Goal: Information Seeking & Learning: Find specific fact

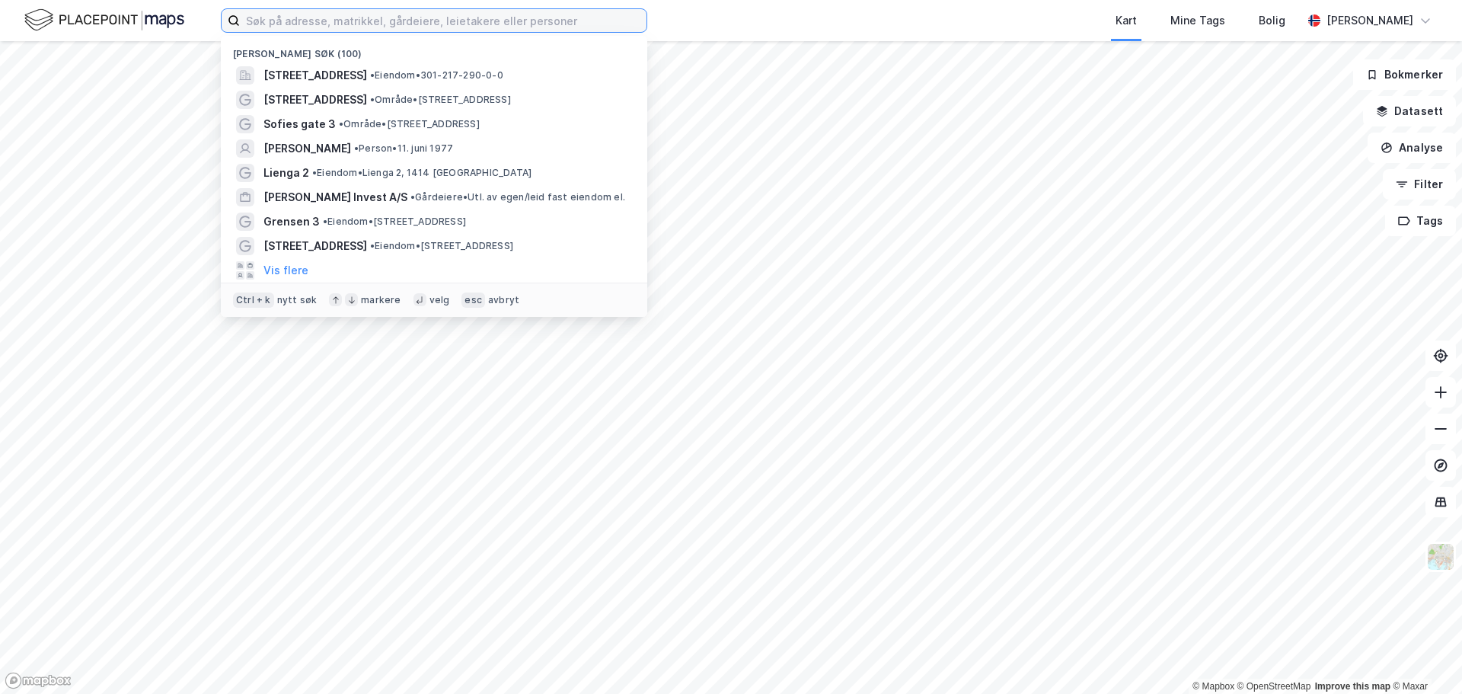
click at [294, 24] on input at bounding box center [443, 20] width 407 height 23
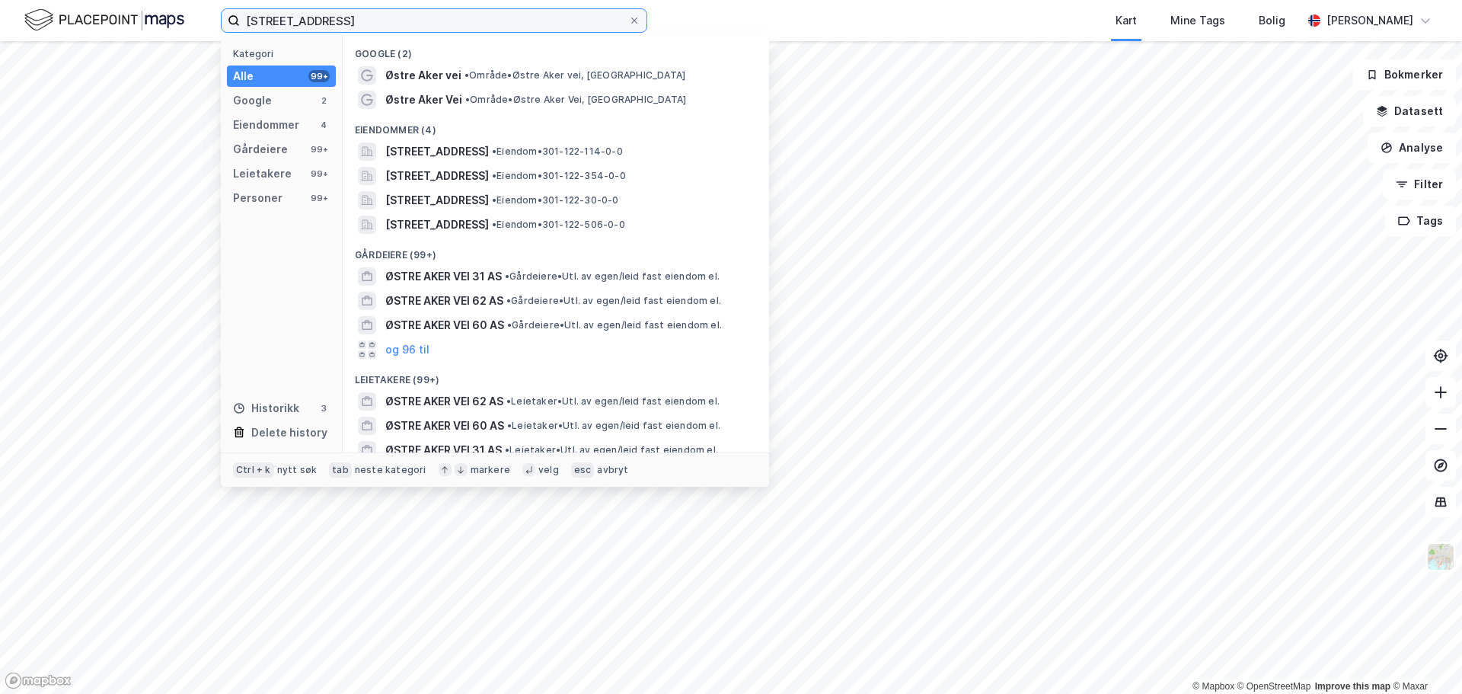
type input "[STREET_ADDRESS]"
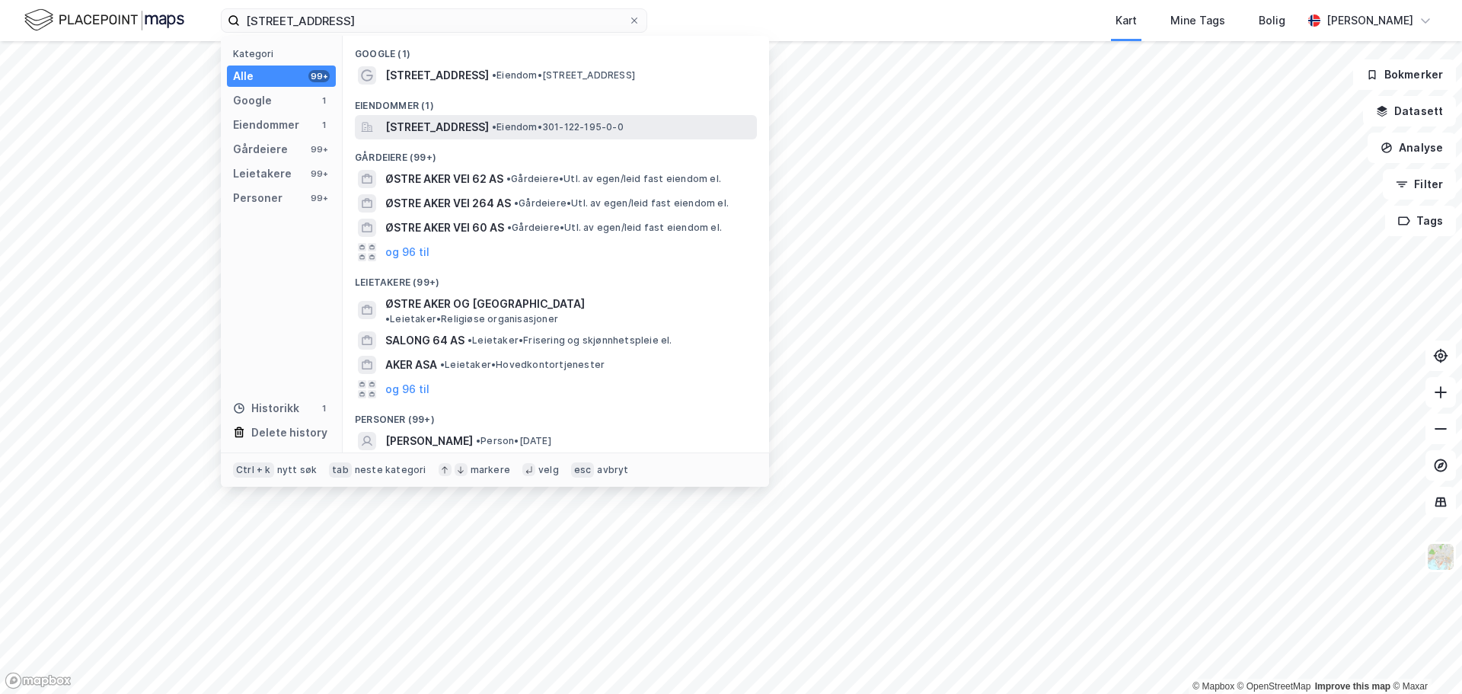
click at [489, 131] on span "[STREET_ADDRESS]" at bounding box center [437, 127] width 104 height 18
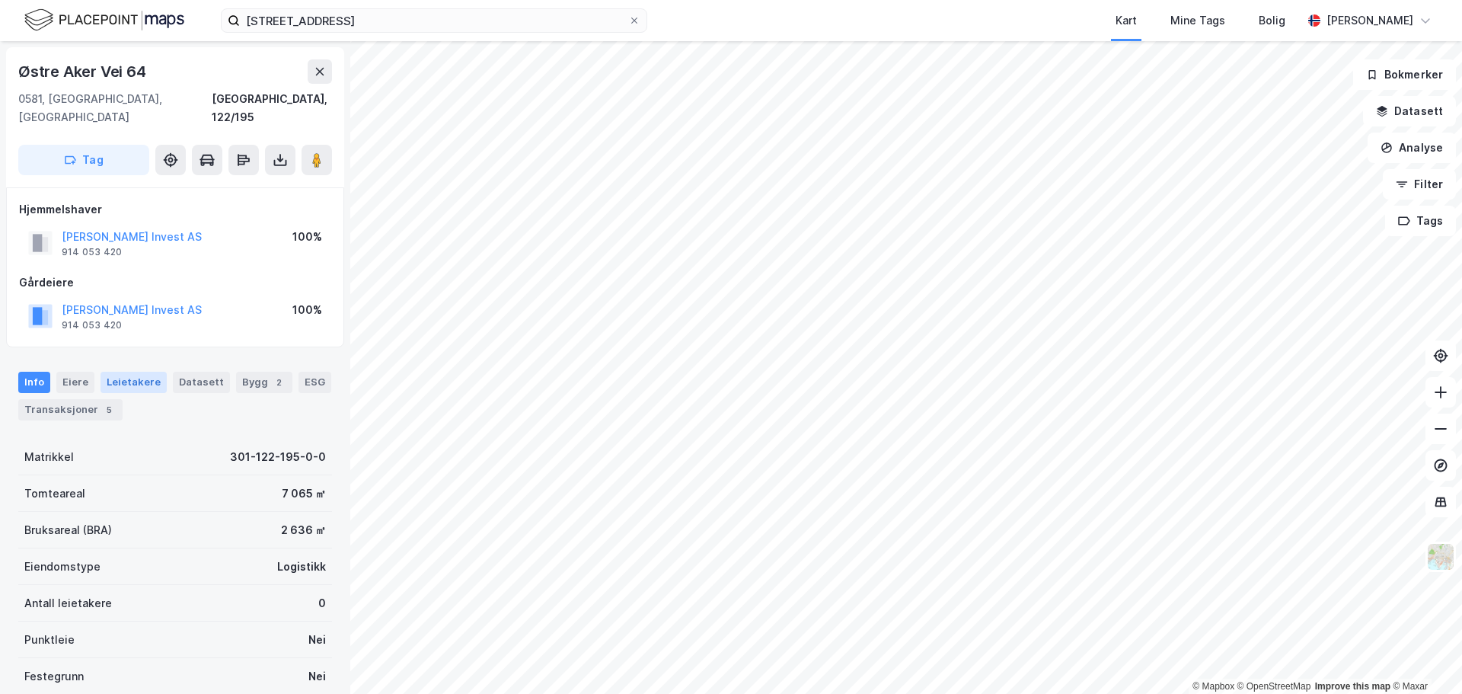
click at [132, 372] on div "Leietakere" at bounding box center [134, 382] width 66 height 21
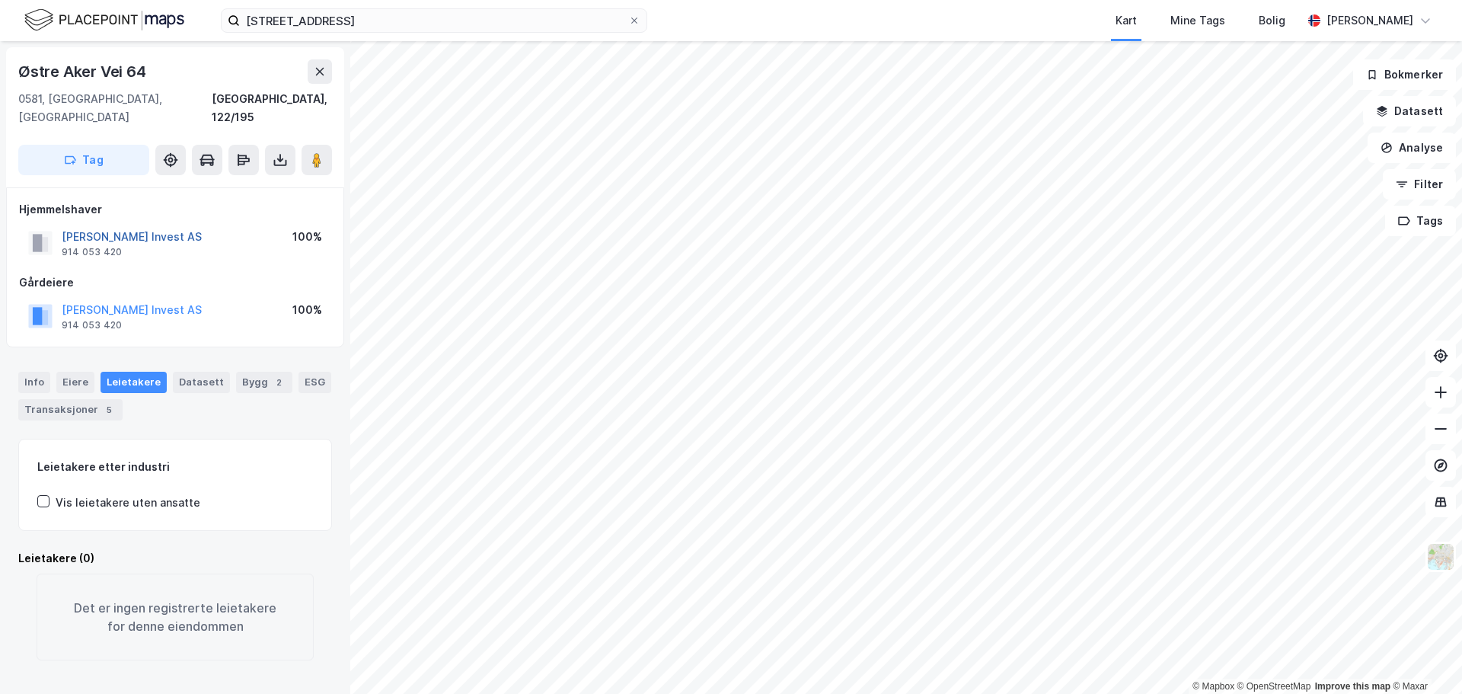
click at [0, 0] on button "[PERSON_NAME] Invest AS" at bounding box center [0, 0] width 0 height 0
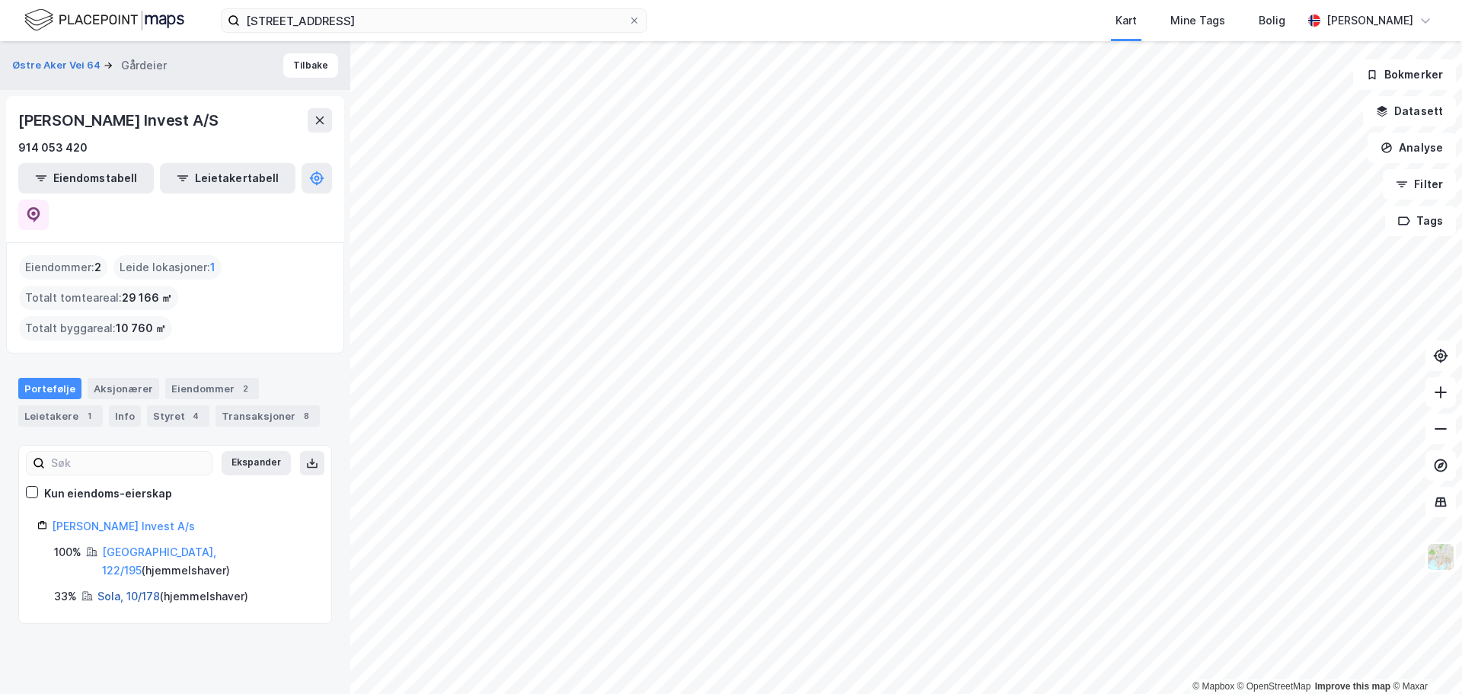
click at [135, 590] on link "Sola, 10/178" at bounding box center [128, 596] width 62 height 13
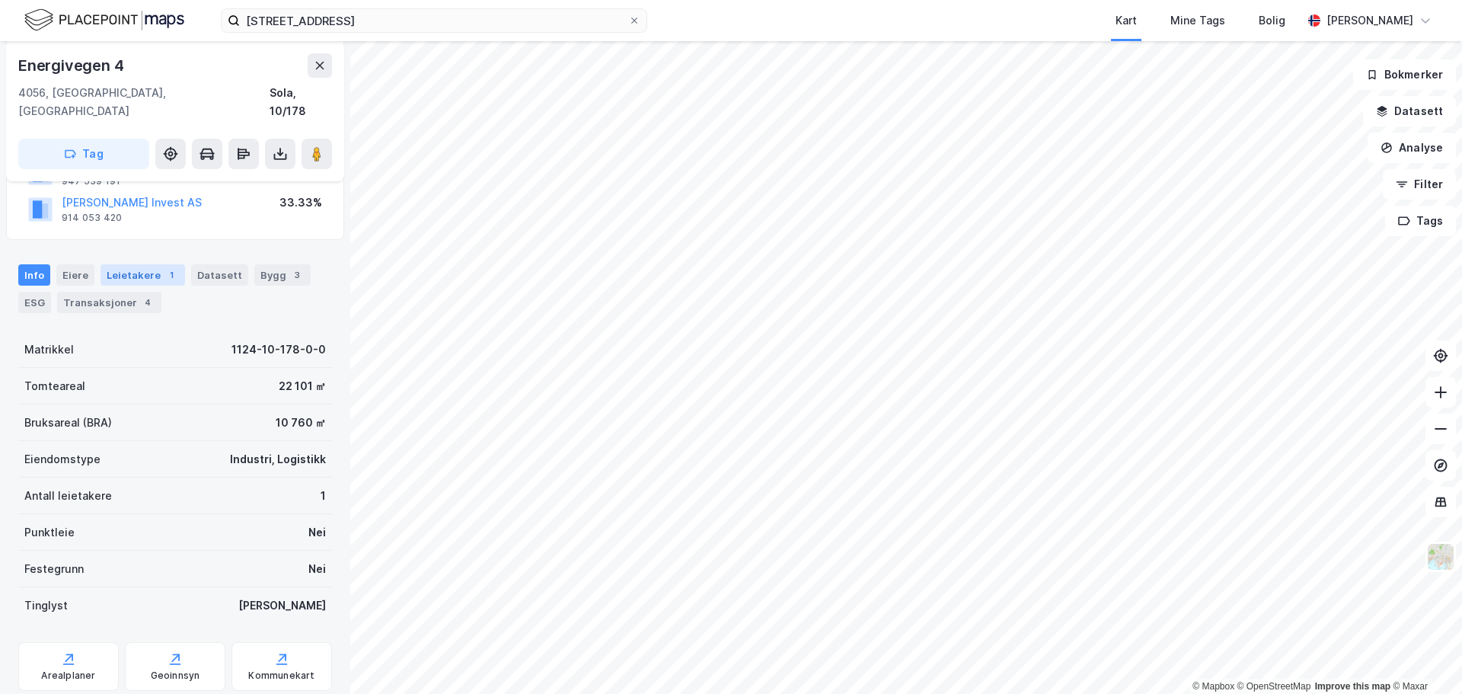
click at [131, 264] on div "Leietakere 1" at bounding box center [143, 274] width 85 height 21
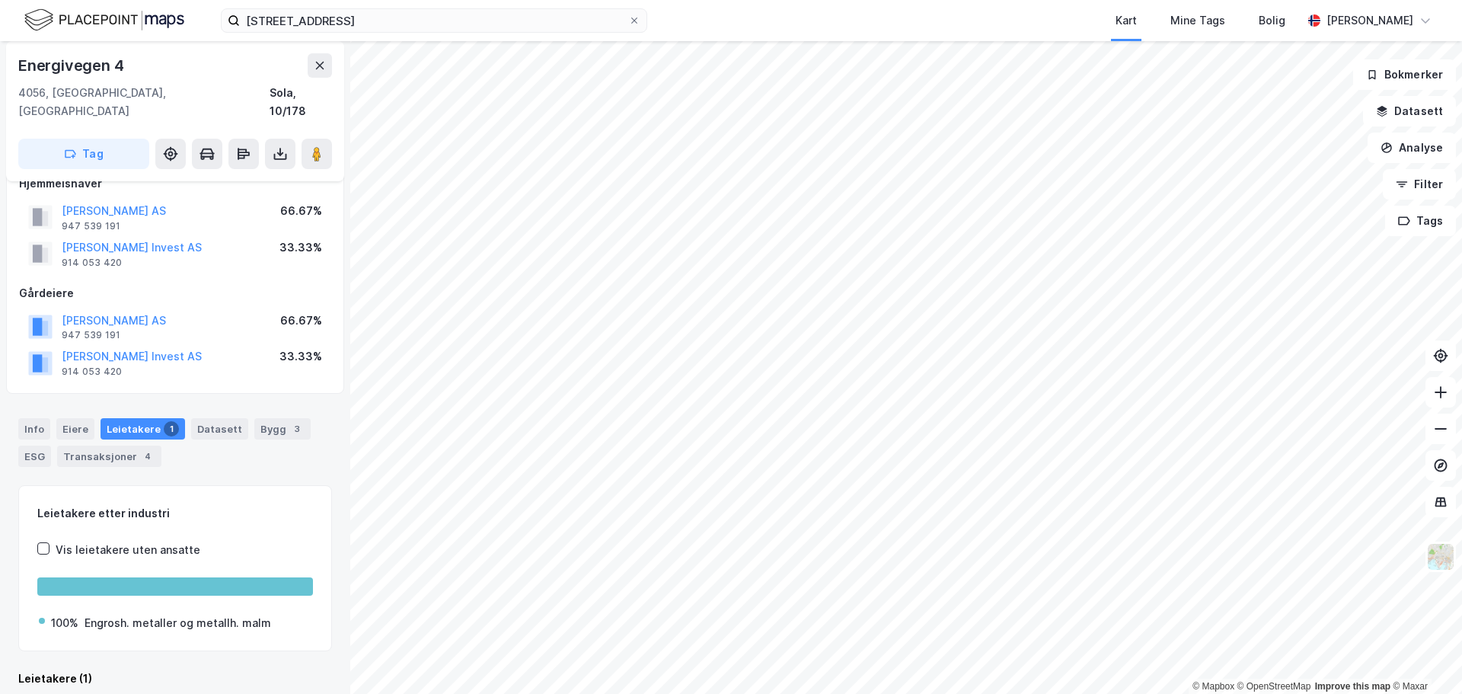
scroll to position [157, 0]
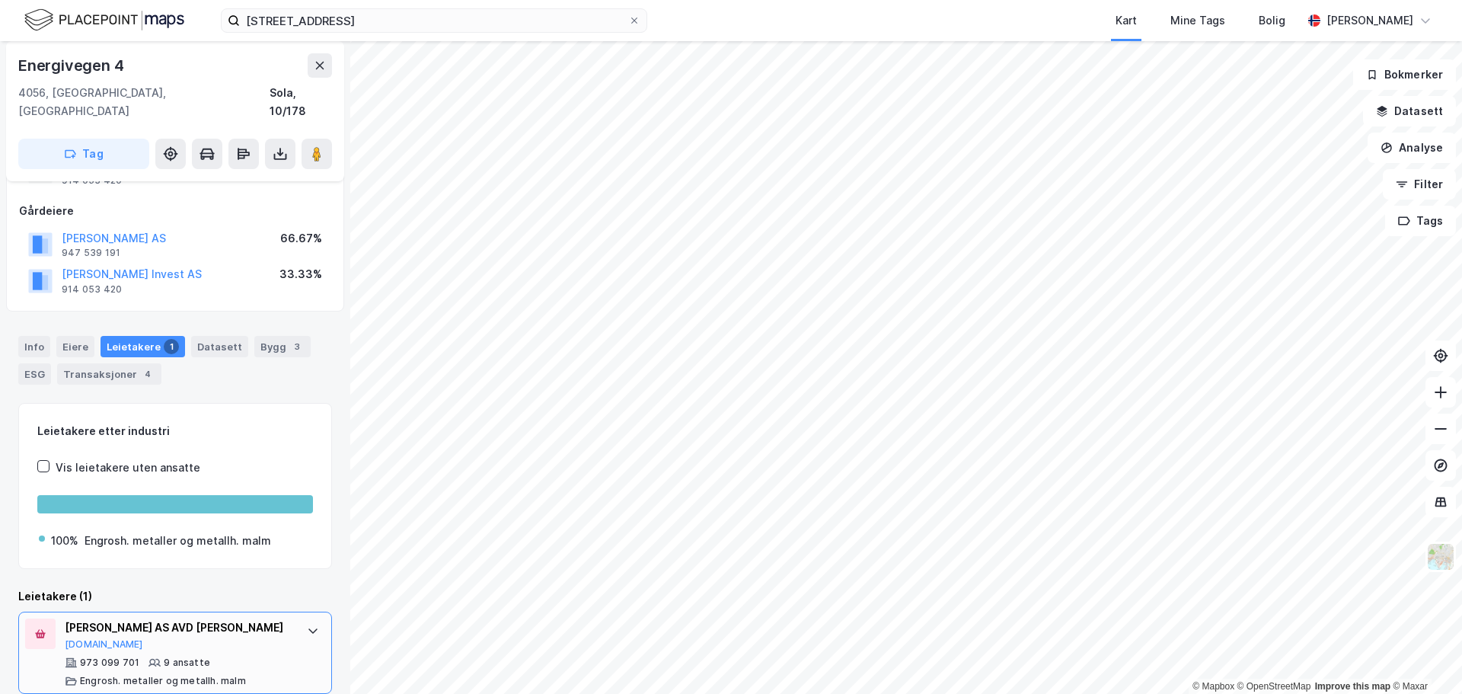
click at [189, 618] on div "[PERSON_NAME] AS AVD [PERSON_NAME]" at bounding box center [178, 627] width 227 height 18
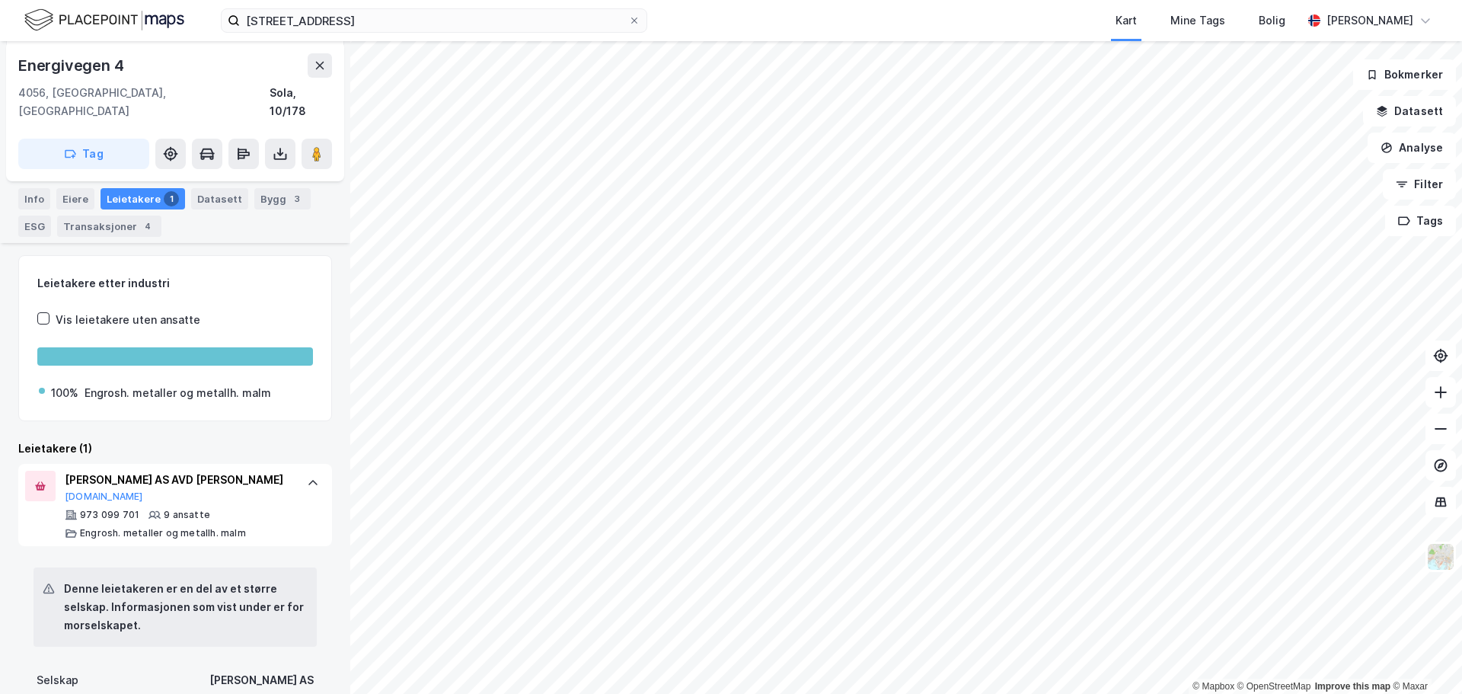
scroll to position [381, 0]
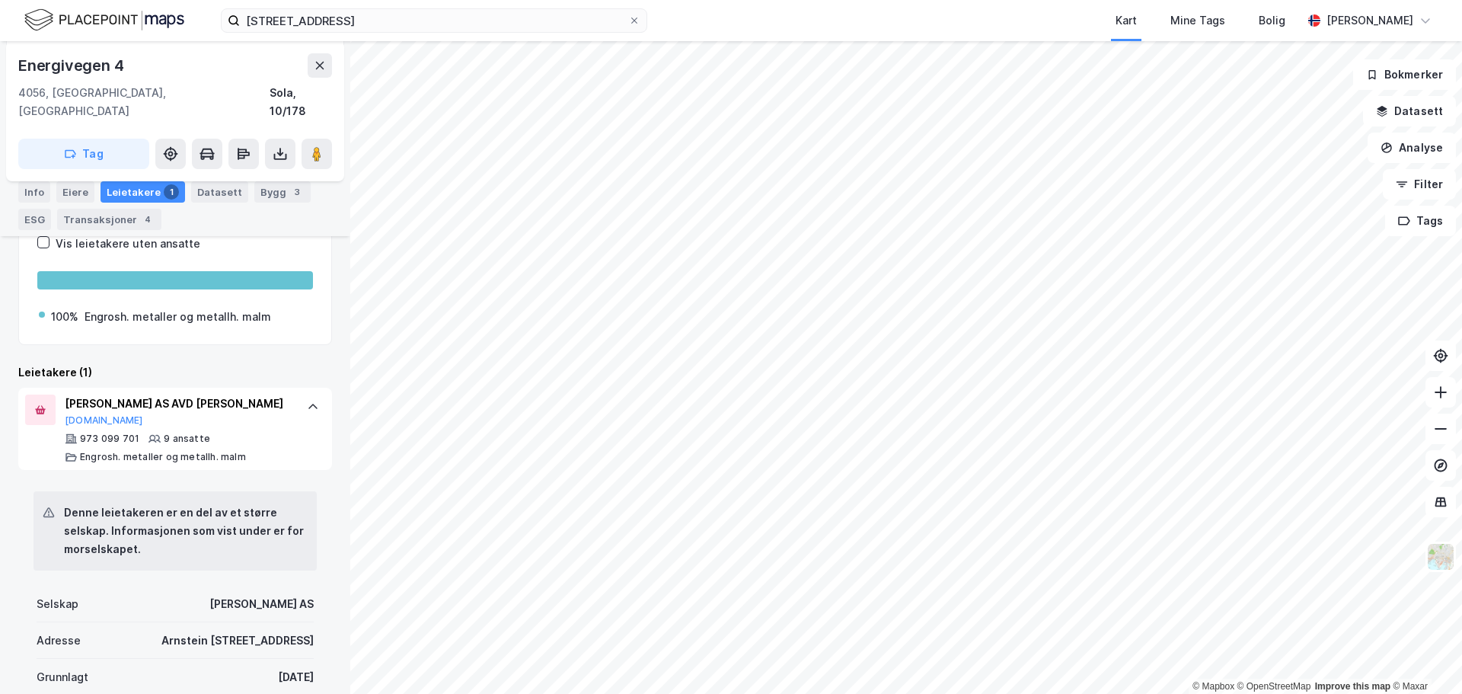
click at [224, 595] on div "[PERSON_NAME] AS" at bounding box center [261, 604] width 104 height 18
drag, startPoint x: 220, startPoint y: 585, endPoint x: 315, endPoint y: 586, distance: 95.2
copy div "[PERSON_NAME] AS"
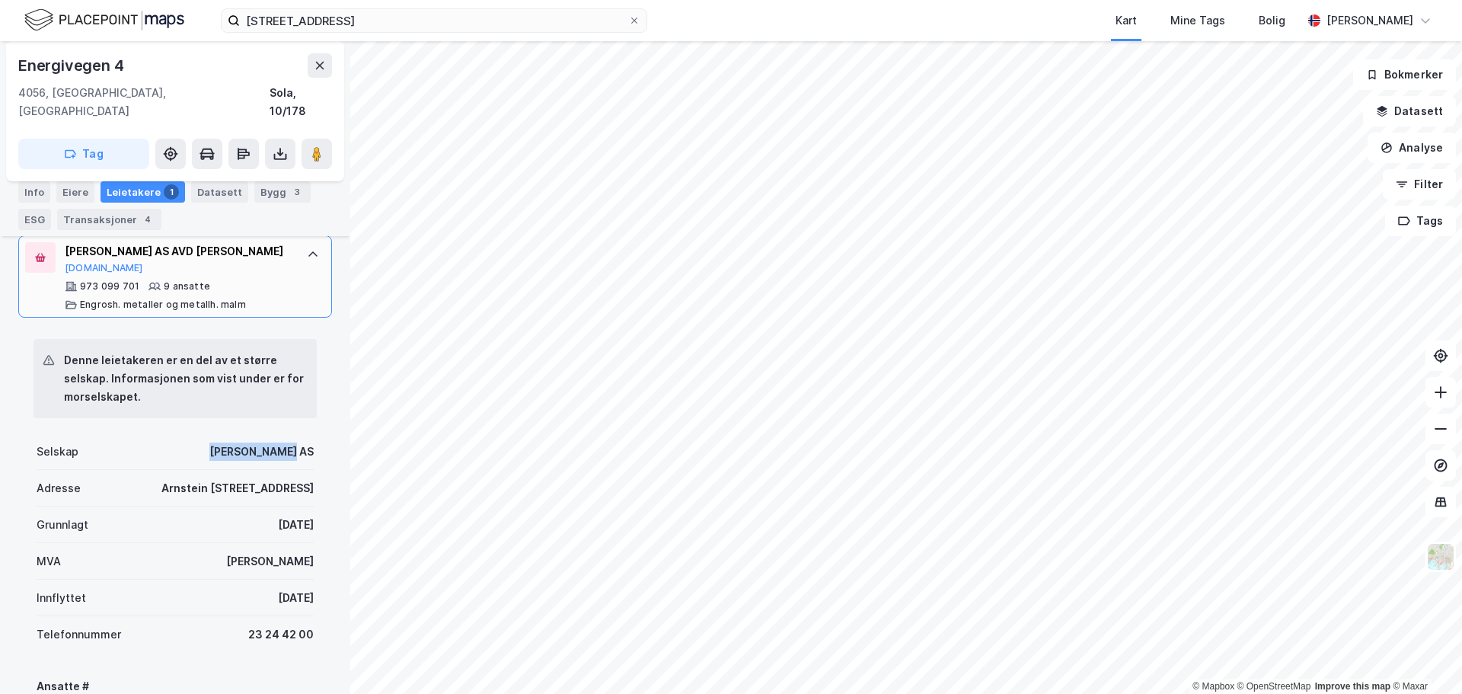
scroll to position [609, 0]
